Goal: Navigation & Orientation: Find specific page/section

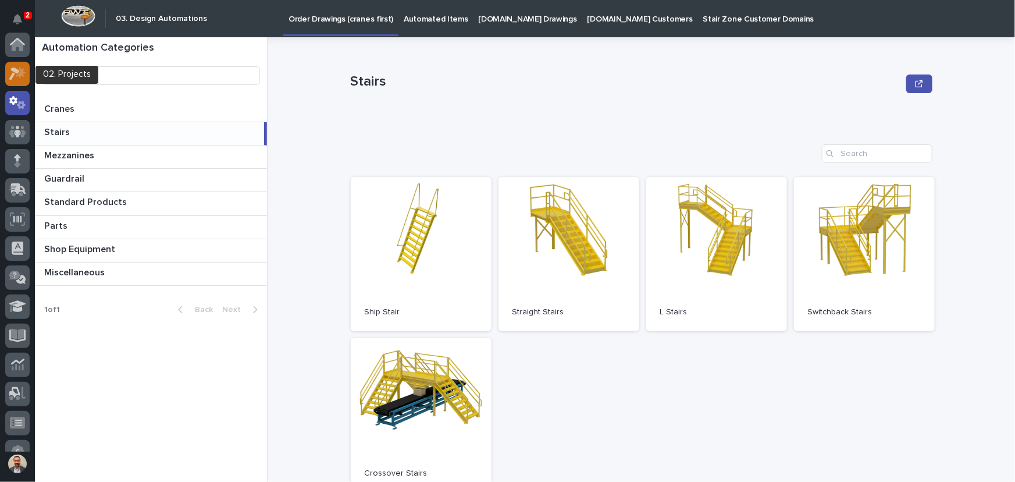
click at [15, 67] on icon at bounding box center [17, 73] width 17 height 13
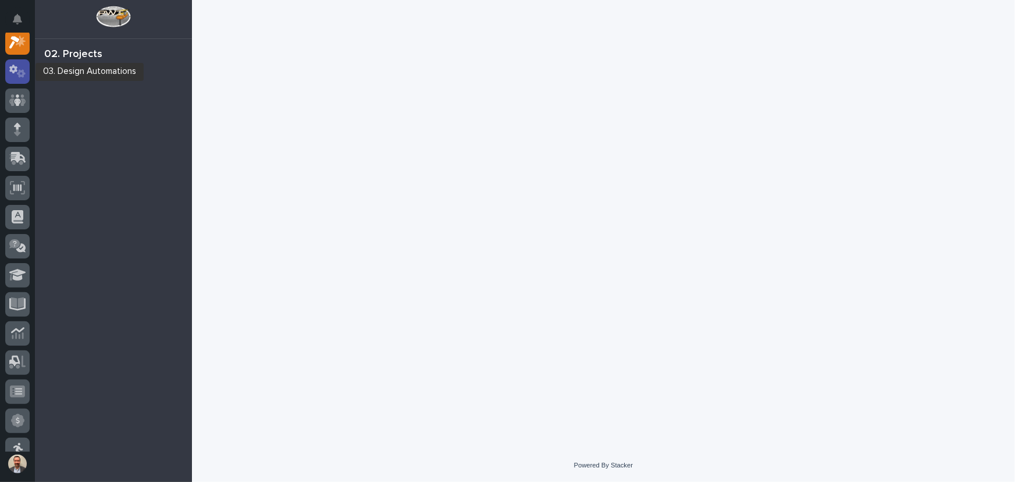
scroll to position [29, 0]
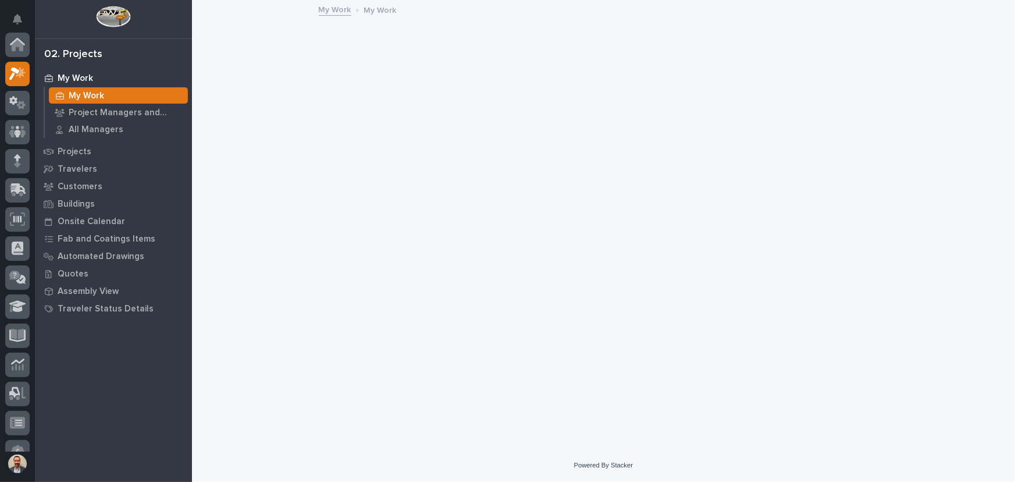
scroll to position [29, 0]
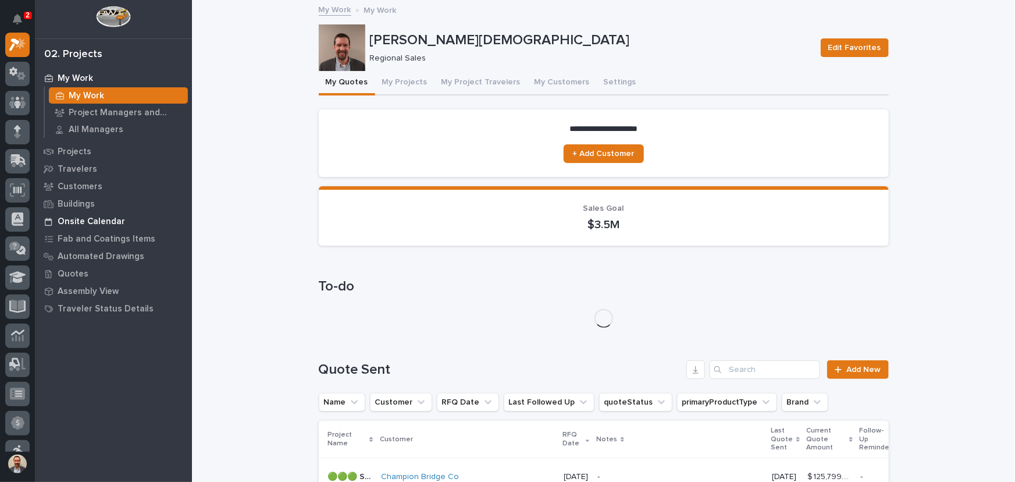
click at [118, 220] on p "Onsite Calendar" at bounding box center [91, 221] width 67 height 10
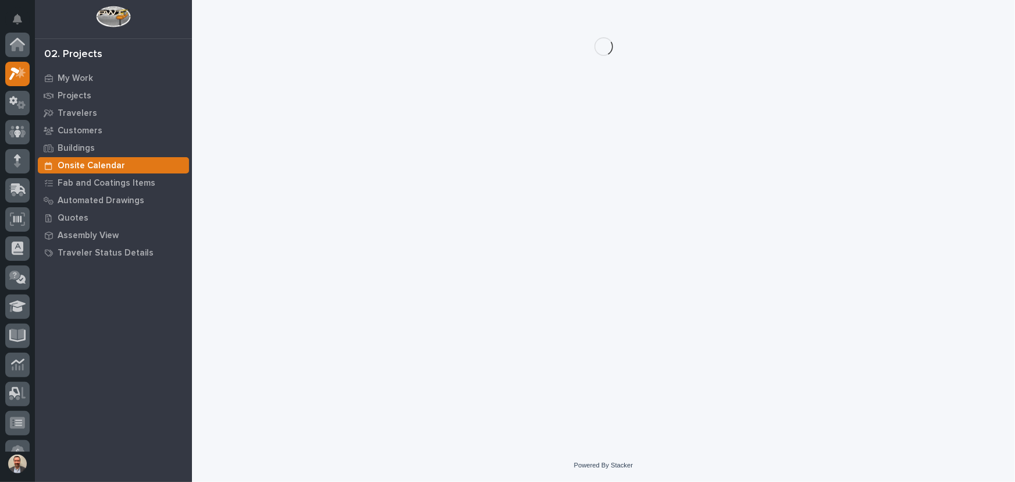
scroll to position [29, 0]
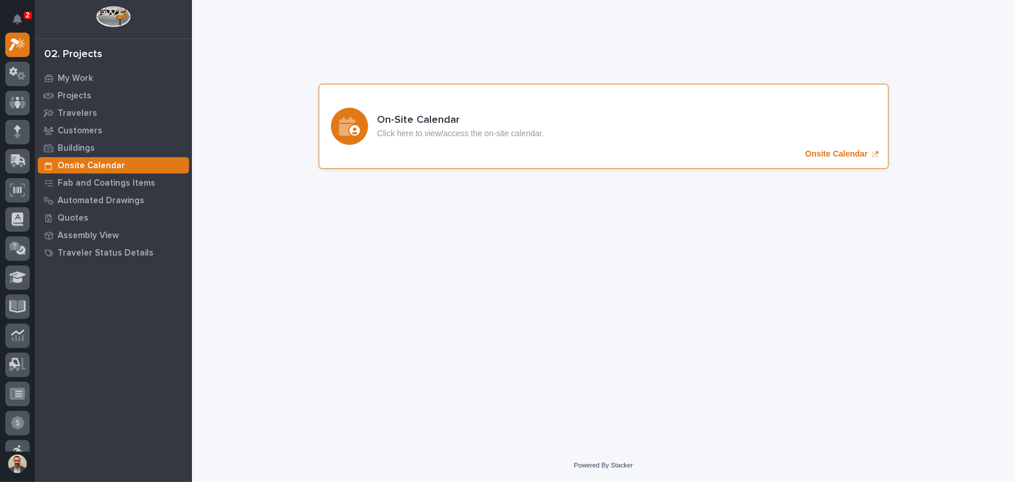
click at [818, 151] on p "Onsite Calendar" at bounding box center [837, 154] width 62 height 10
